Goal: Information Seeking & Learning: Find specific fact

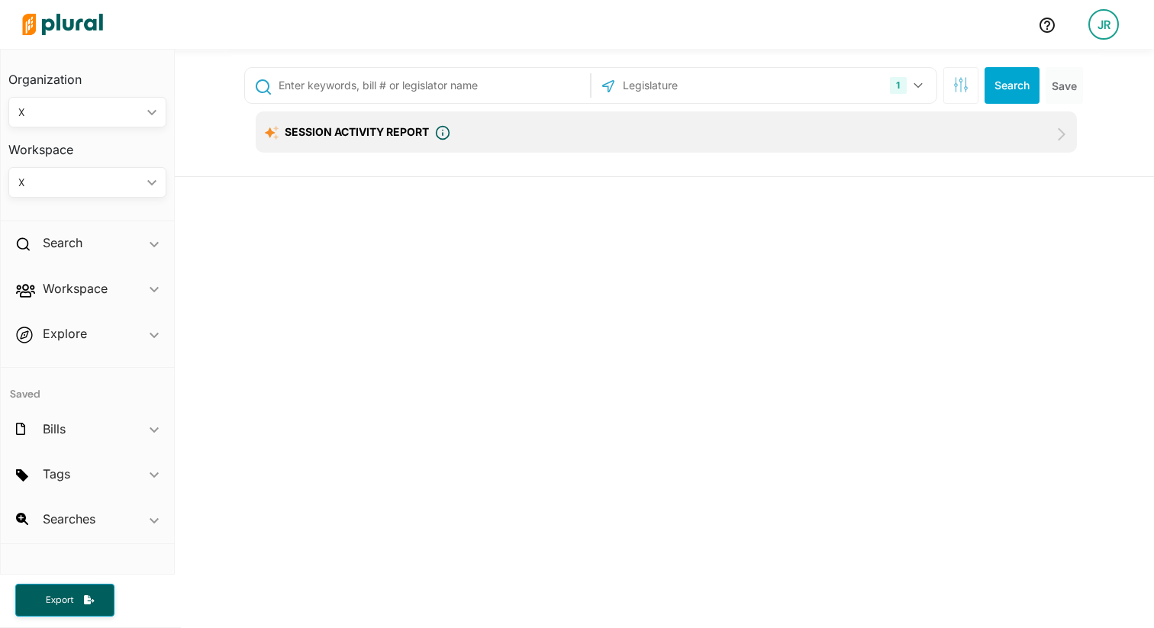
click at [330, 81] on input "text" at bounding box center [431, 85] width 309 height 29
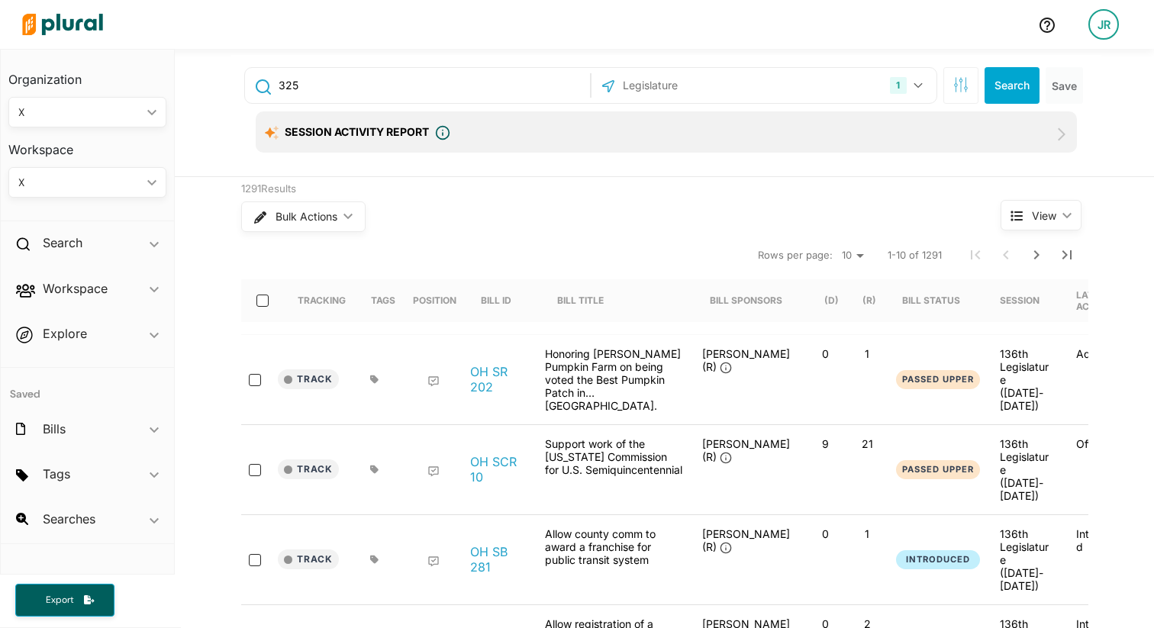
type input "325"
click at [904, 84] on div "1" at bounding box center [898, 85] width 16 height 17
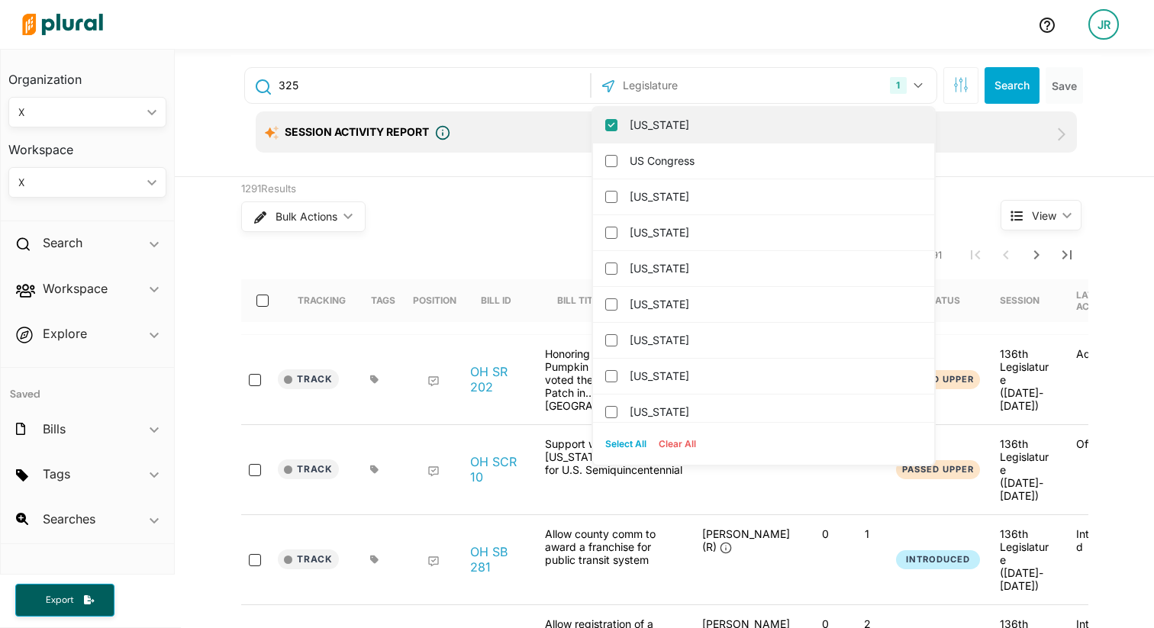
click at [615, 128] on input "[US_STATE]" at bounding box center [611, 125] width 12 height 12
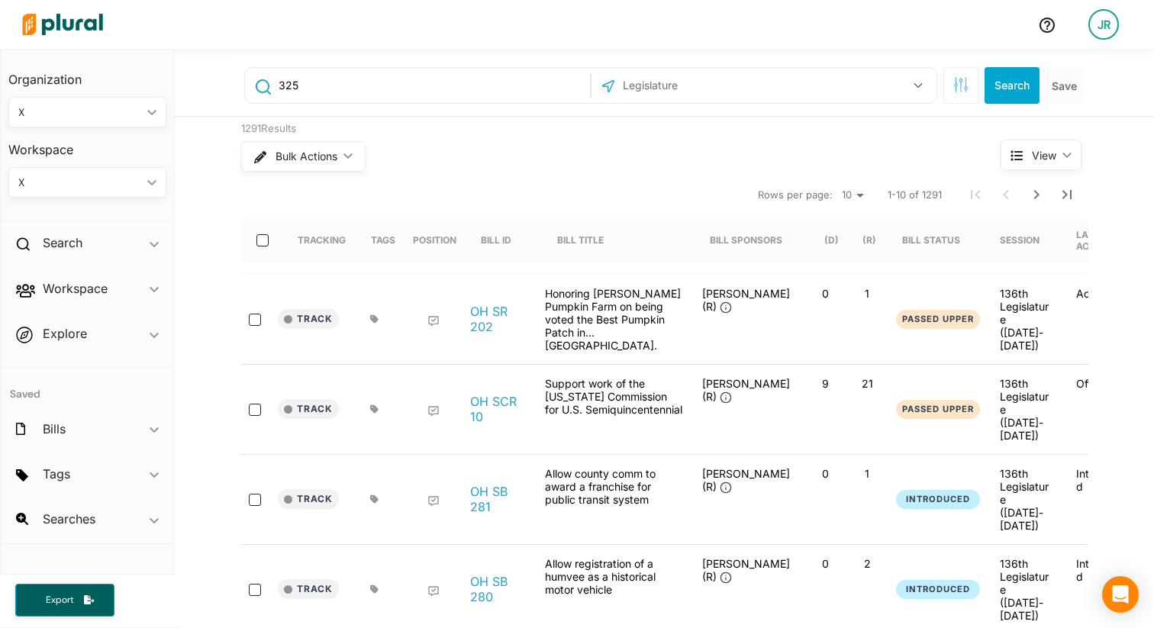
click at [659, 87] on input "text" at bounding box center [702, 85] width 163 height 29
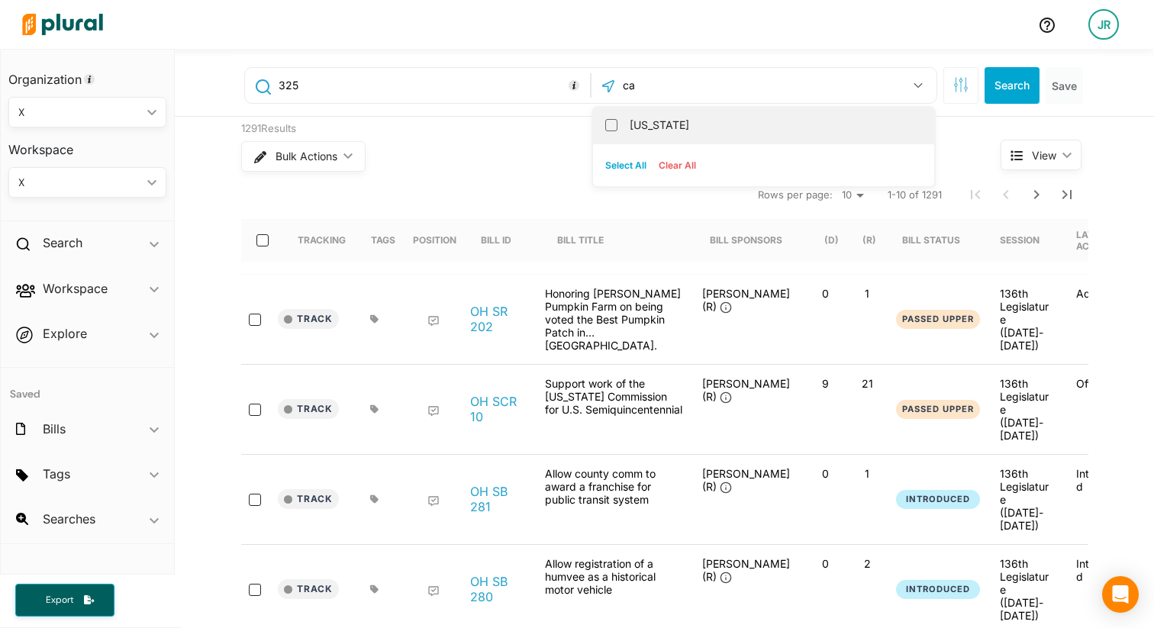
type input "ca"
click at [654, 130] on label "[US_STATE]" at bounding box center [774, 125] width 289 height 23
click at [618, 130] on input "[US_STATE]" at bounding box center [611, 125] width 12 height 12
checkbox input "true"
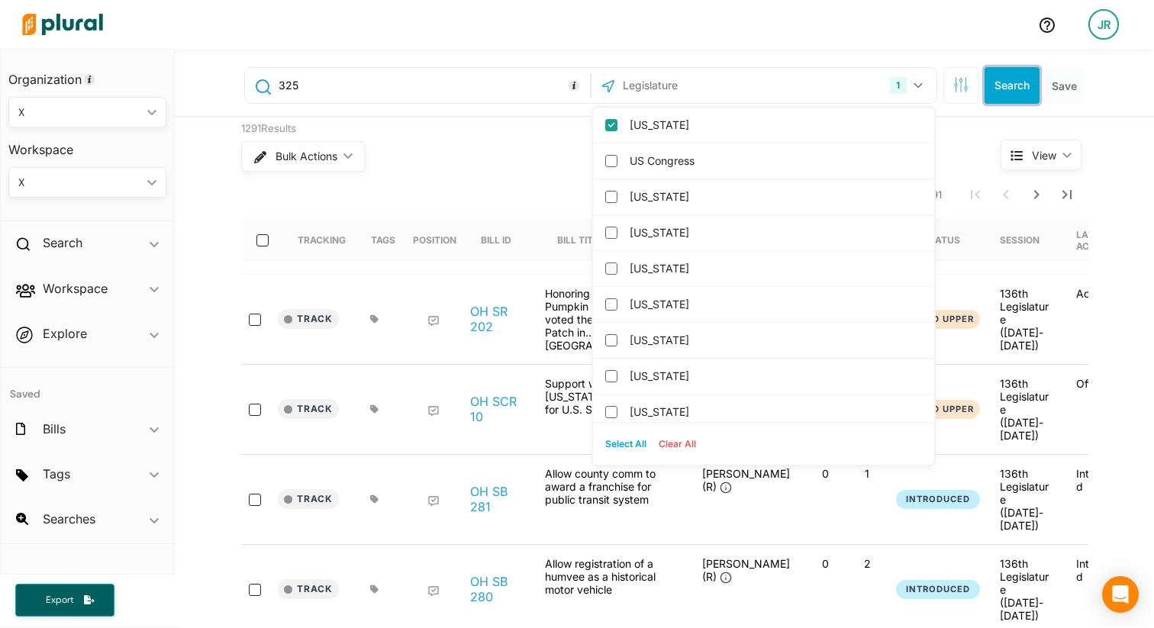
click at [999, 95] on button "Search" at bounding box center [1012, 85] width 55 height 37
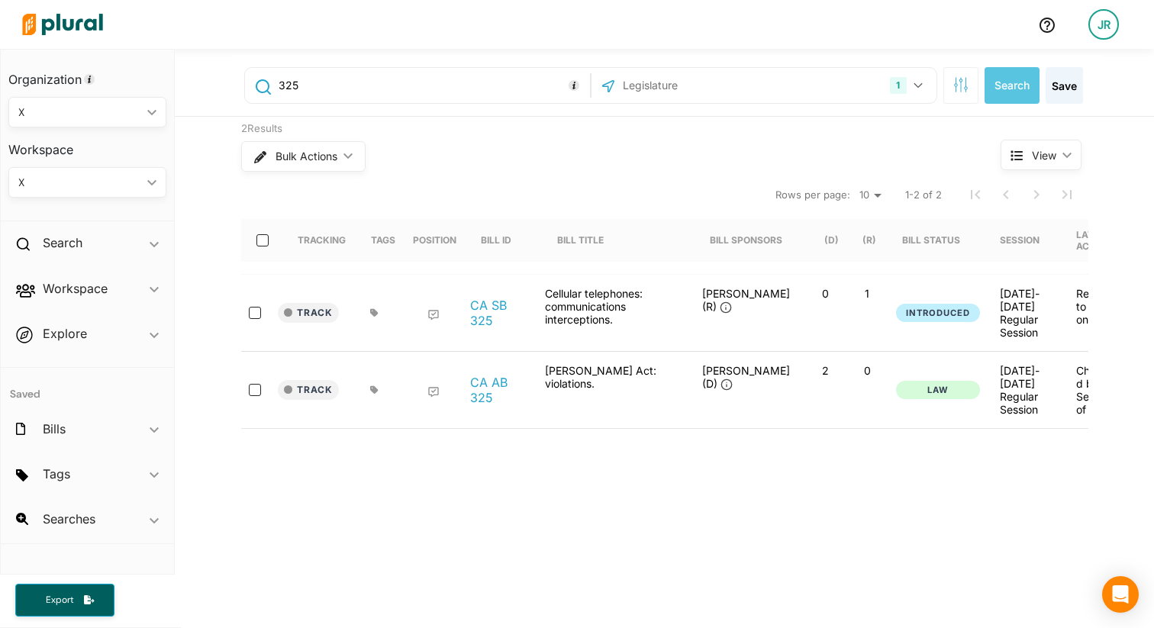
click at [280, 84] on input "325" at bounding box center [431, 85] width 309 height 29
type input "ab 325"
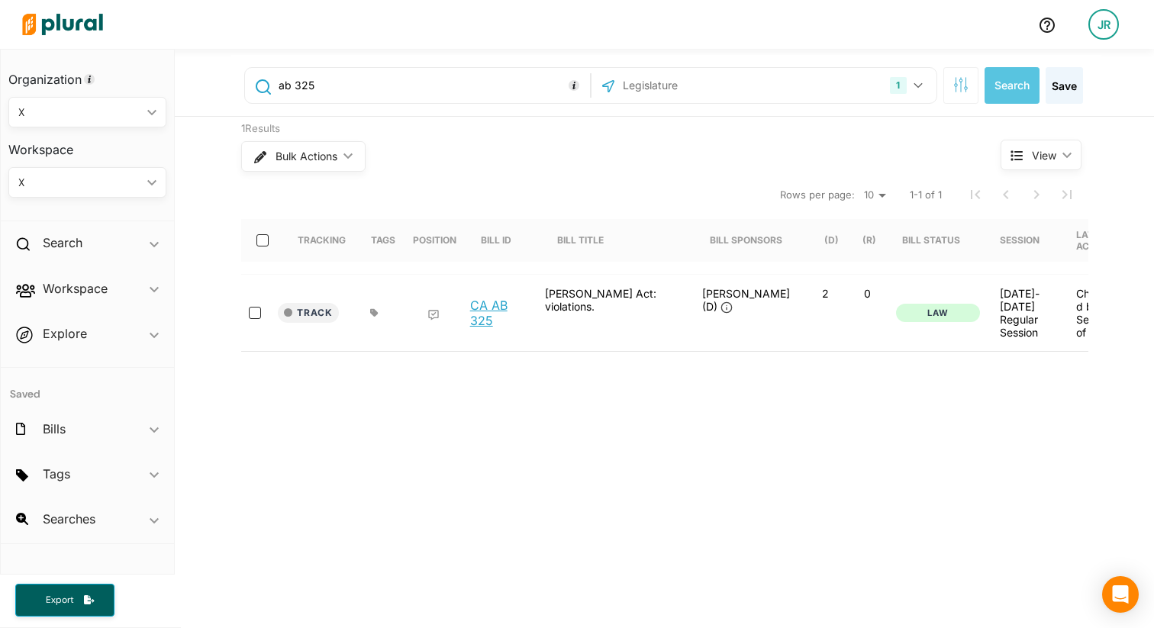
click at [483, 312] on link "CA AB 325" at bounding box center [499, 313] width 58 height 31
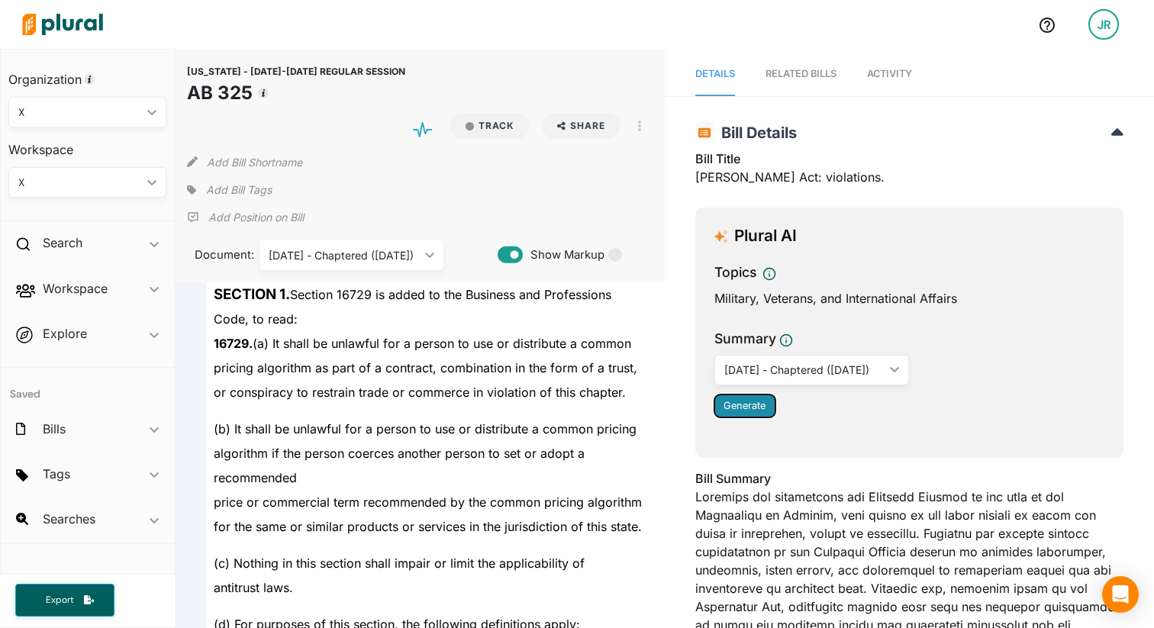
click at [747, 406] on span "Generate" at bounding box center [745, 405] width 42 height 11
